Goal: Task Accomplishment & Management: Use online tool/utility

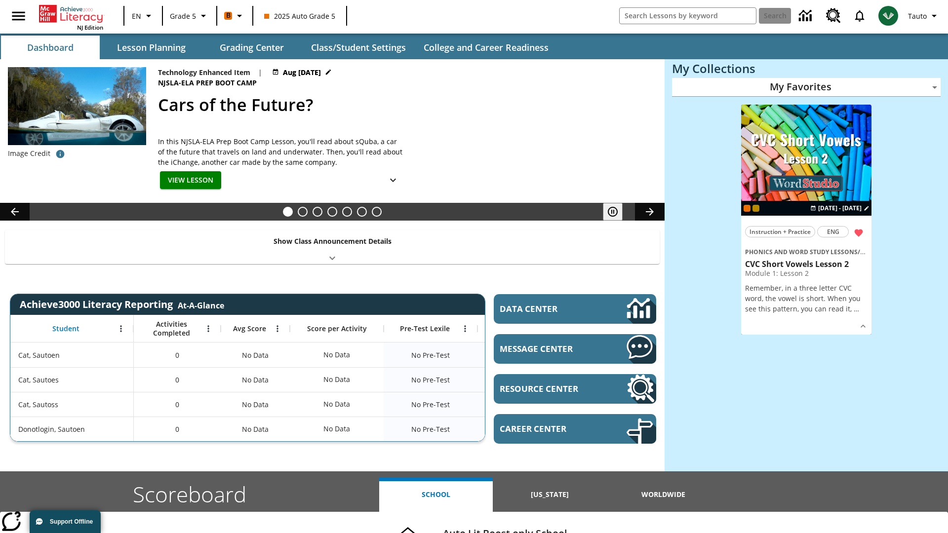
click at [806, 87] on body "Skip to main content NJ Edition EN Grade 5 B 2025 Auto Grade 5 Search Tauto Das…" at bounding box center [474, 393] width 948 height 787
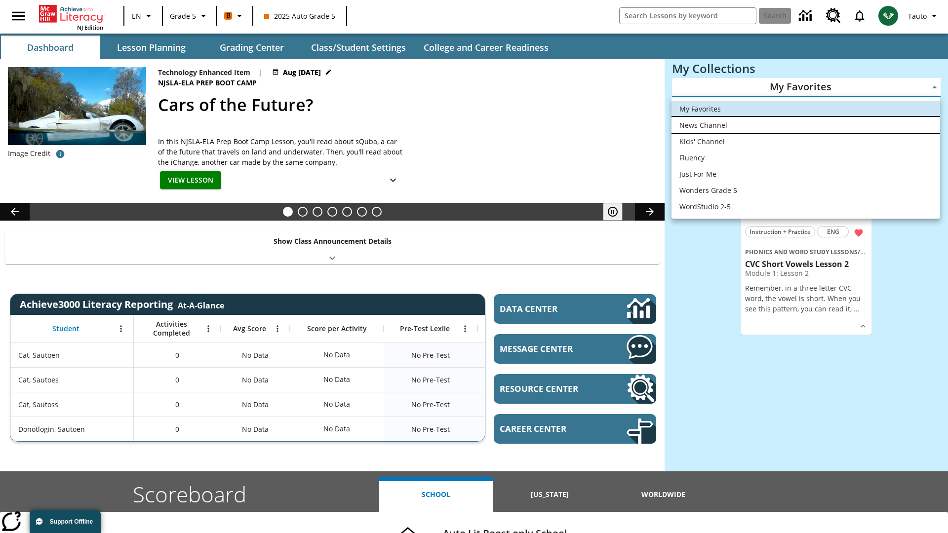
click at [805, 125] on li "News Channel" at bounding box center [805, 125] width 268 height 16
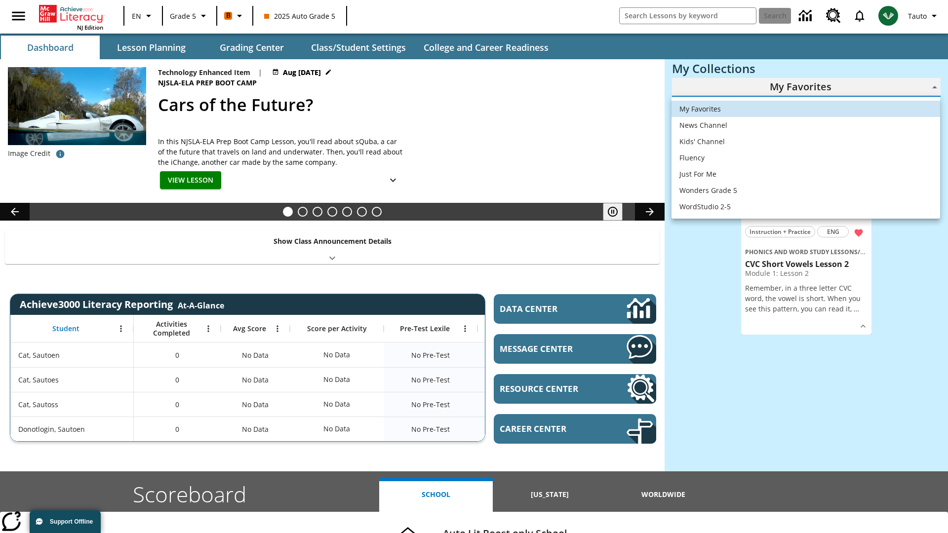
type input "120"
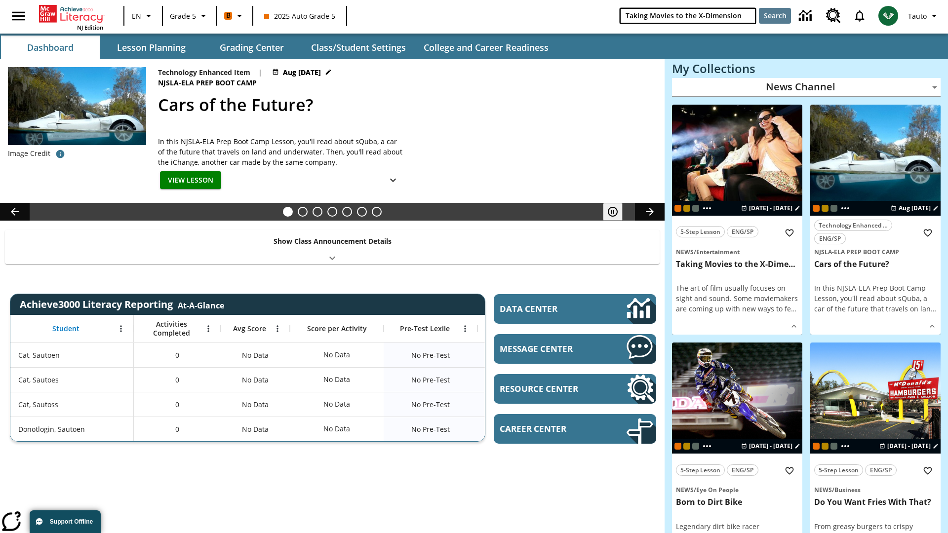
type input "Taking Movies to the X-Dimension"
click at [774, 16] on button "Search" at bounding box center [775, 16] width 32 height 16
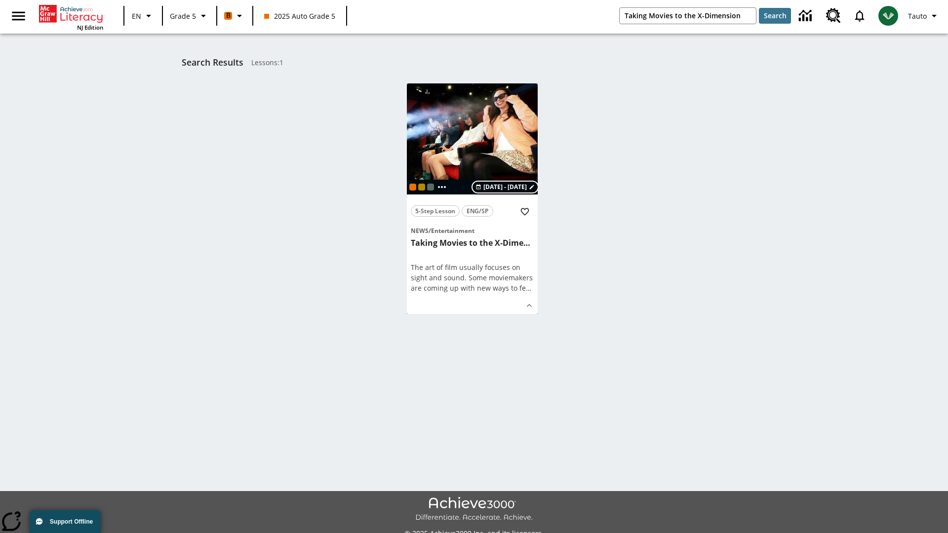
click at [505, 187] on span "[DATE] - [DATE]" at bounding box center [504, 187] width 43 height 9
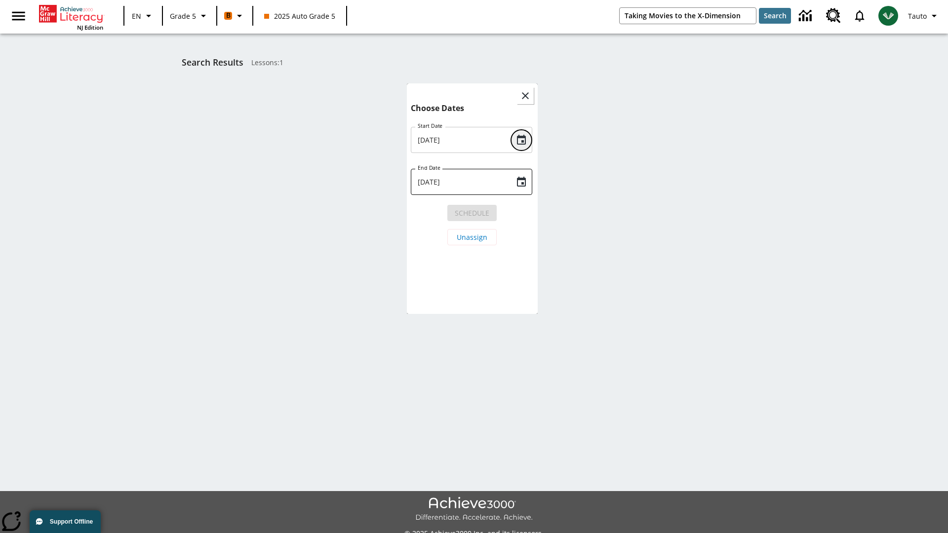
click at [521, 140] on icon "Choose date, selected date is Aug 24, 2025" at bounding box center [521, 140] width 9 height 10
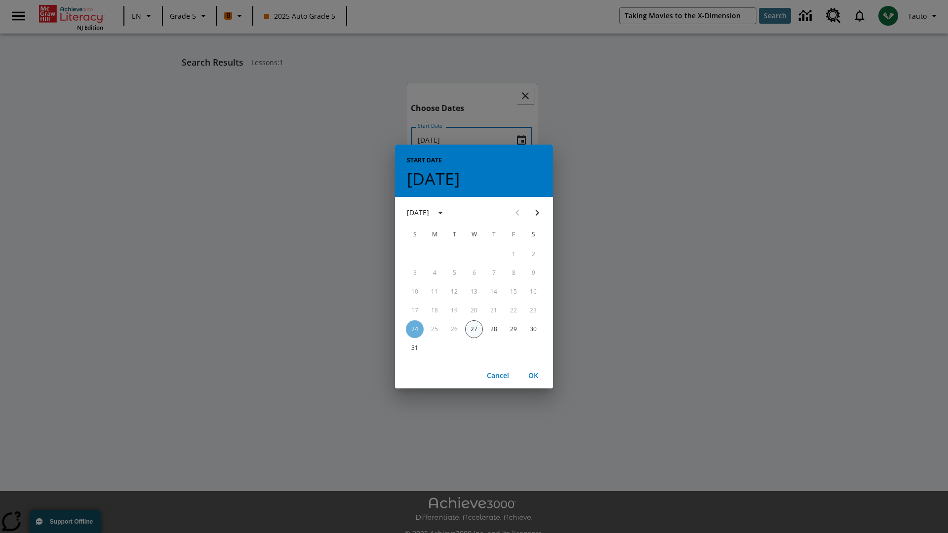
click at [474, 329] on button "27" at bounding box center [474, 329] width 18 height 18
click at [533, 375] on button "OK" at bounding box center [533, 376] width 32 height 18
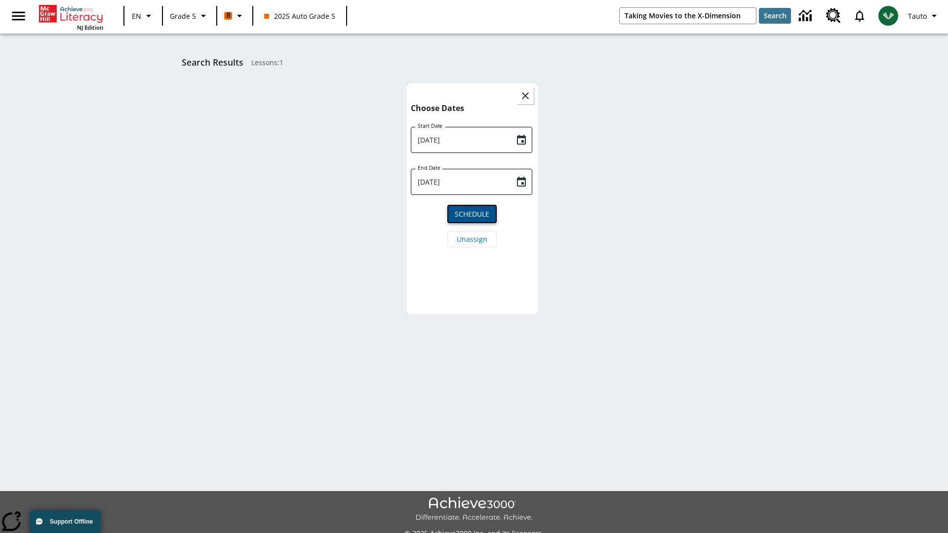
click at [472, 213] on span "Schedule" at bounding box center [472, 214] width 35 height 10
